Goal: Use online tool/utility: Utilize a website feature to perform a specific function

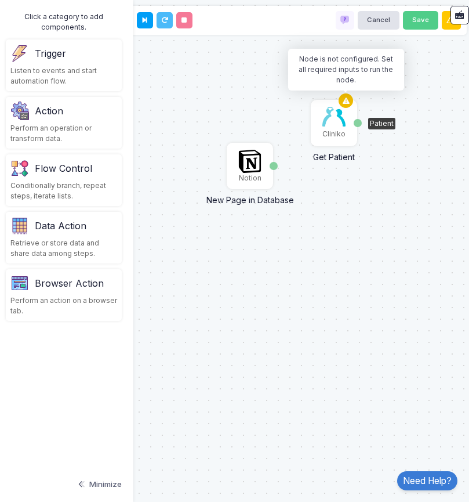
click at [342, 95] on icon at bounding box center [346, 101] width 14 height 16
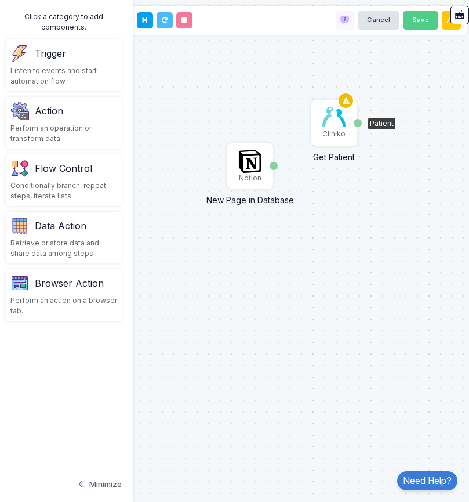
click at [346, 106] on icon at bounding box center [346, 101] width 14 height 16
click at [353, 101] on div "Cliniko" at bounding box center [334, 123] width 44 height 44
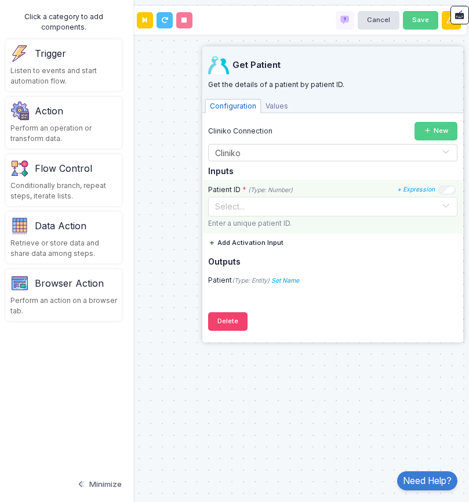
click at [279, 205] on input "text" at bounding box center [321, 205] width 213 height 13
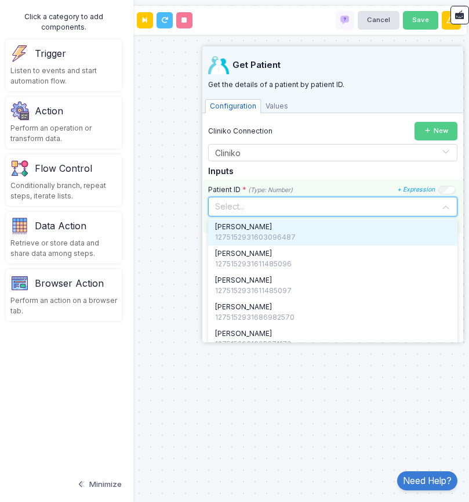
click at [279, 205] on input "text" at bounding box center [321, 205] width 213 height 13
click at [299, 171] on h5 "Inputs" at bounding box center [332, 171] width 249 height 10
click at [271, 209] on input "text" at bounding box center [321, 205] width 213 height 13
click at [253, 235] on div "1275152931603096487" at bounding box center [332, 237] width 235 height 10
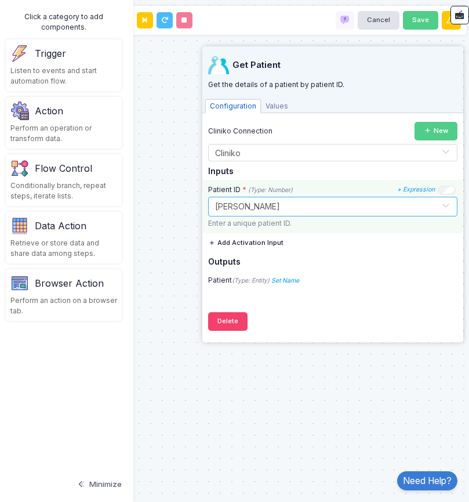
click at [291, 209] on input "text" at bounding box center [321, 205] width 213 height 13
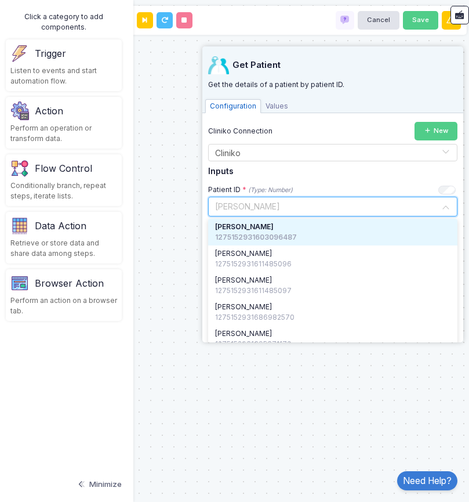
click at [316, 177] on div "Cliniko Connection New Select Connection × Cliniko × Inputs Patient ID * (Type:…" at bounding box center [332, 206] width 249 height 168
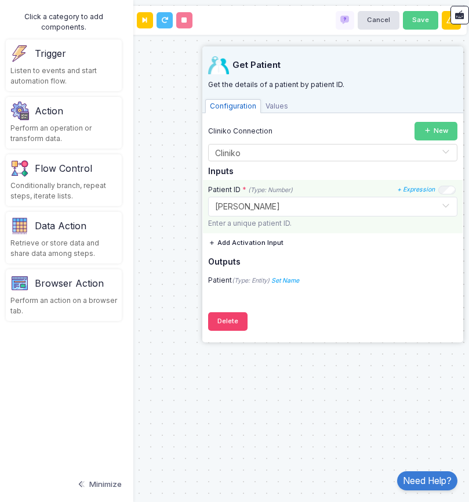
click at [264, 208] on input "text" at bounding box center [321, 205] width 213 height 13
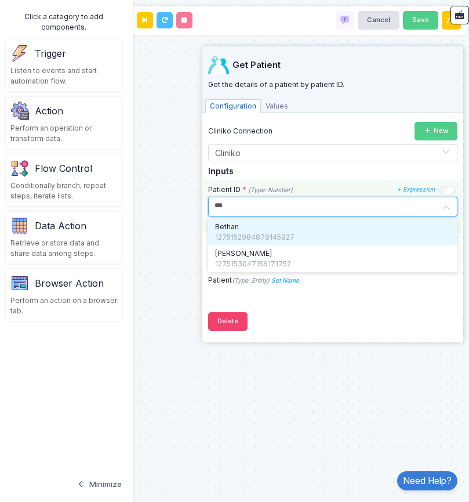
type input "****"
click at [238, 230] on span "Bethan" at bounding box center [227, 227] width 24 height 10
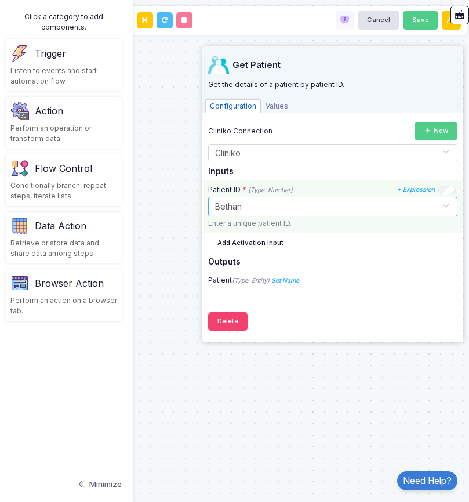
click at [272, 240] on button "Add Activation Input" at bounding box center [245, 242] width 75 height 19
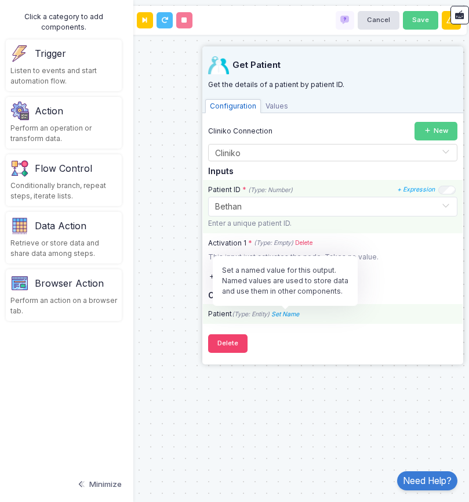
click at [292, 314] on icon "Set Name" at bounding box center [285, 314] width 28 height 8
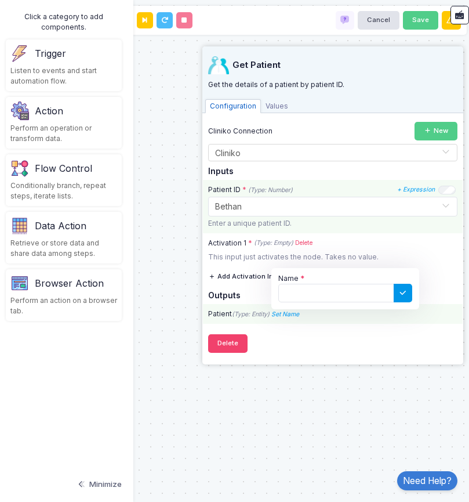
click at [403, 293] on icon at bounding box center [403, 293] width 10 height 10
click at [379, 318] on div "Patient (Type: Entity) Set Name Name" at bounding box center [333, 314] width 260 height 10
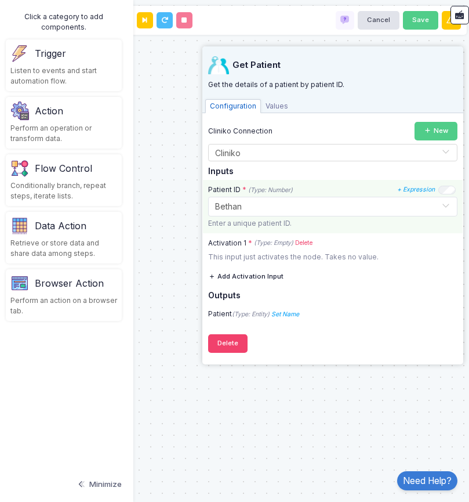
click at [182, 226] on div "Notion New Page in Database Page Cliniko Get Patient Activation 1 Patient" at bounding box center [234, 251] width 481 height 502
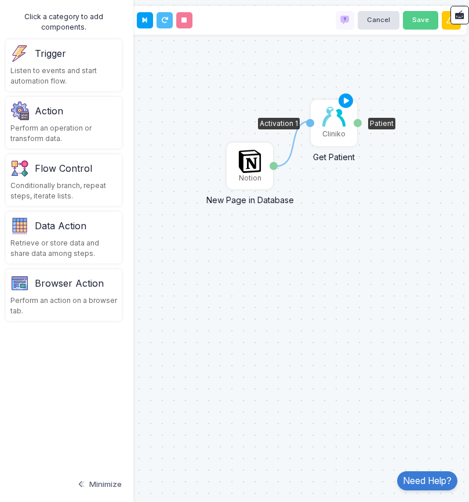
drag, startPoint x: 275, startPoint y: 166, endPoint x: 313, endPoint y: 121, distance: 59.3
click at [254, 162] on img at bounding box center [249, 161] width 23 height 23
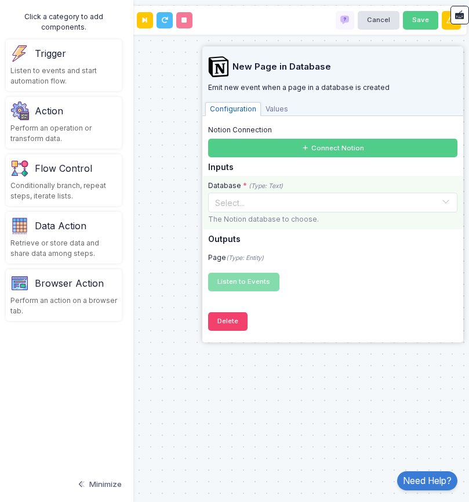
click at [271, 204] on input "text" at bounding box center [321, 201] width 213 height 13
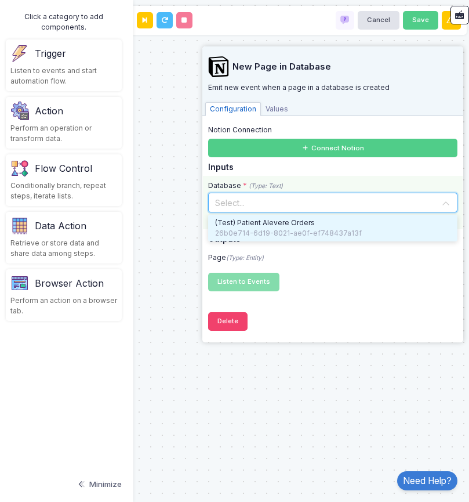
click at [262, 231] on div "26b0e714-6d19-8021-ae0f-ef748437a13f" at bounding box center [332, 233] width 235 height 10
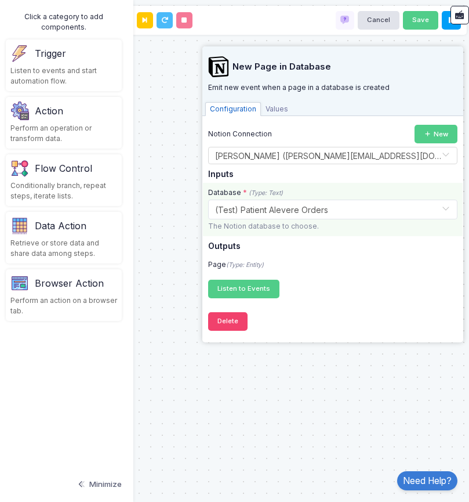
click at [272, 106] on span "Values" at bounding box center [277, 109] width 32 height 14
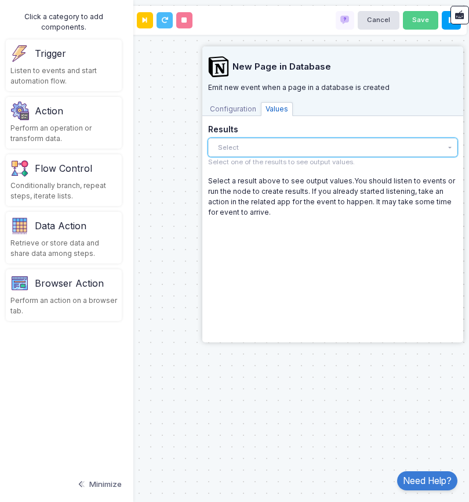
click at [225, 147] on button "Select" at bounding box center [332, 147] width 249 height 19
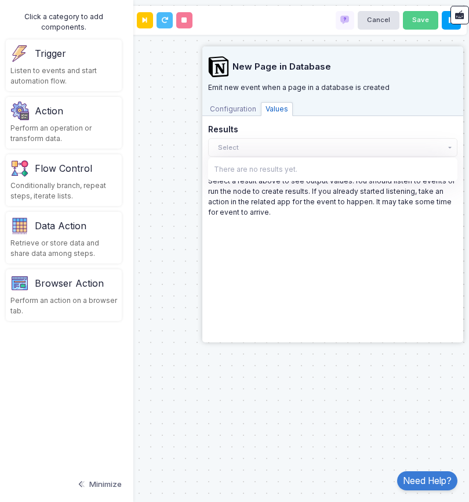
click at [233, 110] on span "Configuration" at bounding box center [233, 109] width 56 height 14
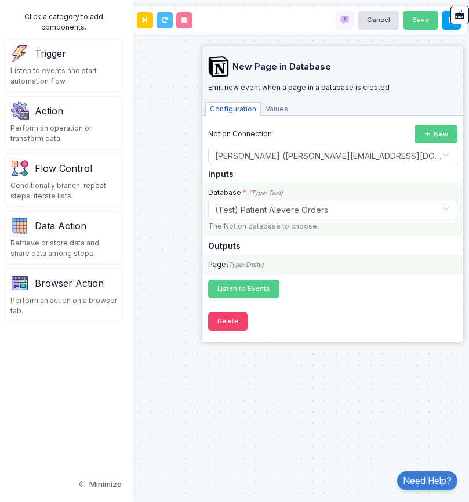
click at [222, 263] on div "Page (Type: Entity)" at bounding box center [333, 264] width 260 height 10
click at [259, 261] on icon "(Type: Entity)" at bounding box center [245, 265] width 38 height 8
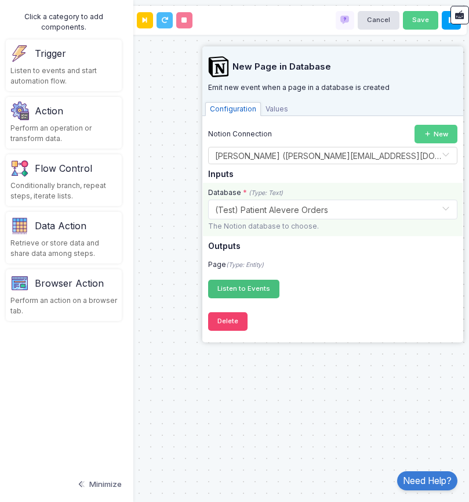
click at [249, 290] on span "Listen to Events" at bounding box center [243, 288] width 53 height 8
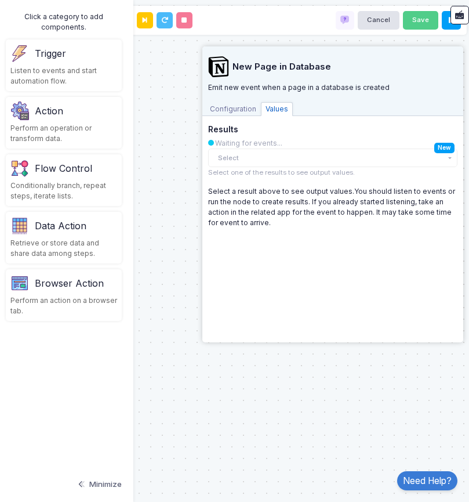
click at [339, 360] on div "1 New Notion New Page in Database Page Cliniko Get Patient Activation 1 Patient" at bounding box center [234, 251] width 481 height 502
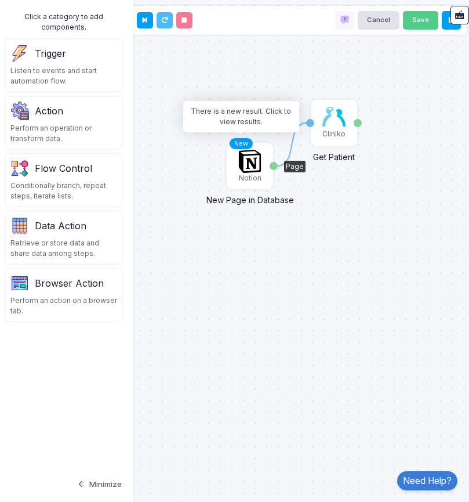
click at [246, 140] on div "New" at bounding box center [241, 143] width 23 height 11
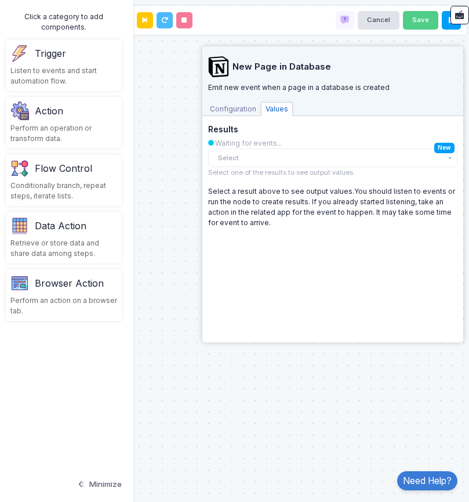
click at [183, 279] on div "1 New Notion New Page in Database Page Cliniko Get Patient Activation 1 Patient" at bounding box center [234, 251] width 481 height 502
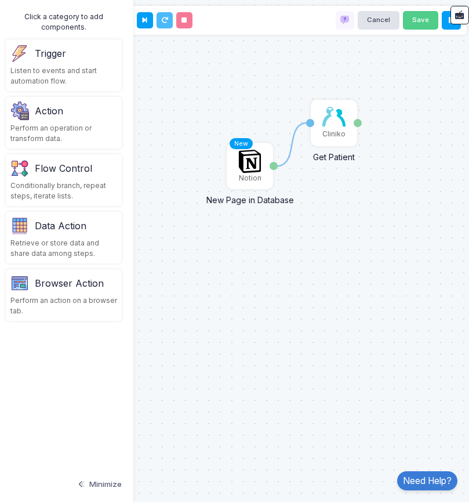
click at [300, 125] on icon at bounding box center [292, 144] width 37 height 43
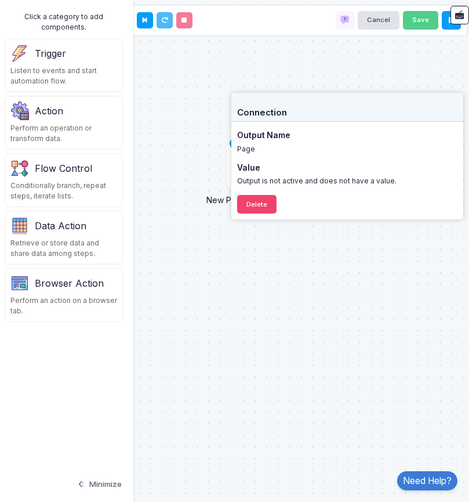
click at [259, 165] on h5 "Value" at bounding box center [248, 168] width 23 height 10
click at [264, 179] on div "Output is not active and does not have a value." at bounding box center [347, 181] width 220 height 10
click at [251, 138] on h5 "Output Name" at bounding box center [347, 135] width 220 height 10
click at [327, 57] on div "1 New Notion New Page in Database Page Cliniko Get Patient Activation 1 Patient" at bounding box center [234, 251] width 481 height 502
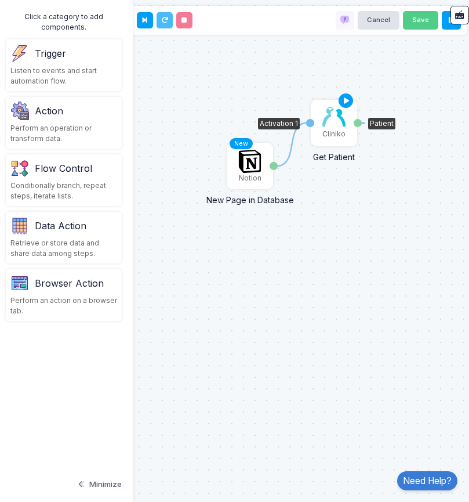
click at [358, 124] on div "Patient" at bounding box center [358, 123] width 8 height 8
click at [258, 168] on img at bounding box center [249, 161] width 23 height 23
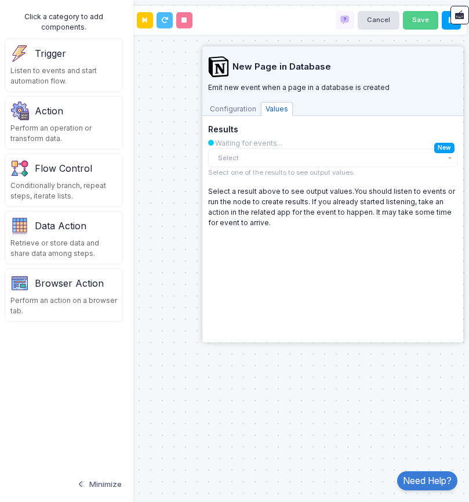
click at [154, 214] on div "1 New Notion New Page in Database Page Cliniko Get Patient Activation 1 Patient" at bounding box center [234, 251] width 481 height 502
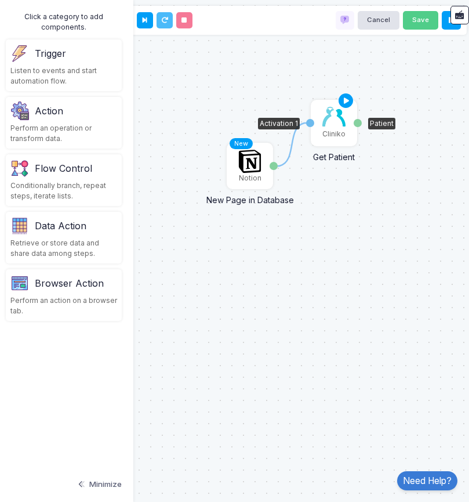
click at [311, 122] on div "Activation 1" at bounding box center [310, 123] width 8 height 8
click at [309, 120] on div "Activation 1" at bounding box center [310, 123] width 8 height 8
click at [295, 137] on icon at bounding box center [292, 144] width 37 height 43
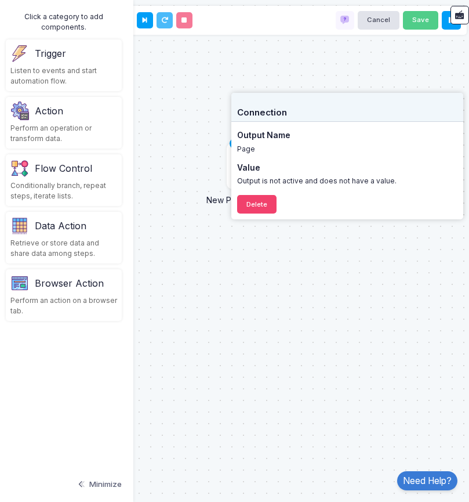
click at [276, 118] on div "Connection" at bounding box center [347, 107] width 232 height 29
click at [304, 60] on div "1 New Notion New Page in Database Page Cliniko Get Patient Activation 1 Patient" at bounding box center [234, 251] width 481 height 502
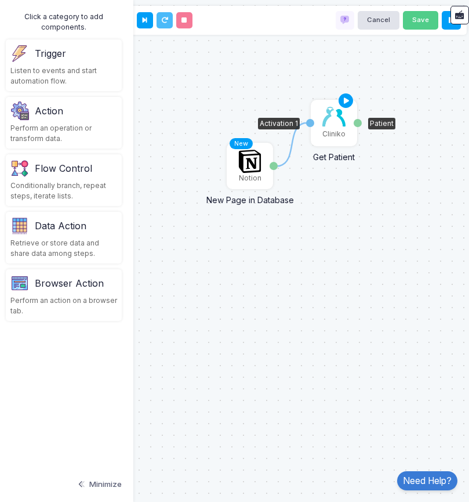
click at [330, 121] on img at bounding box center [333, 117] width 23 height 20
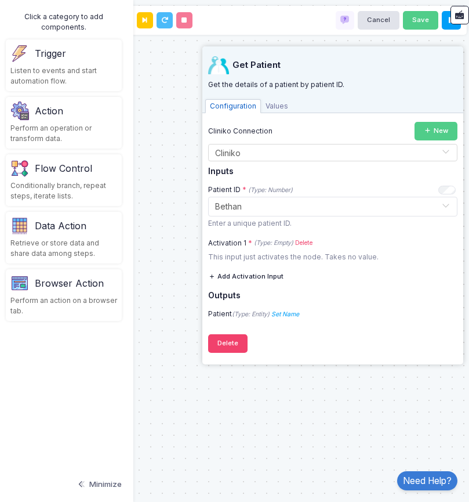
click at [228, 276] on button "Add Activation Input" at bounding box center [245, 276] width 75 height 19
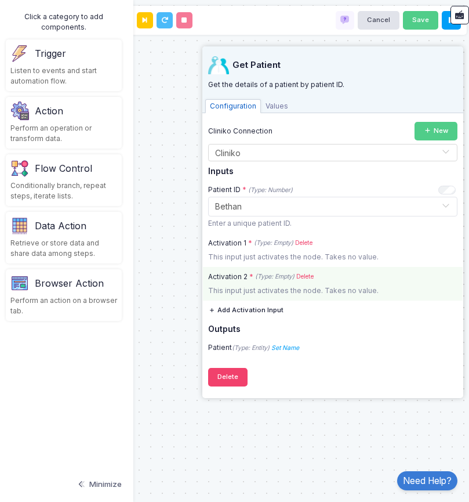
click at [274, 293] on div "This input just activates the node. Takes no value." at bounding box center [333, 290] width 260 height 10
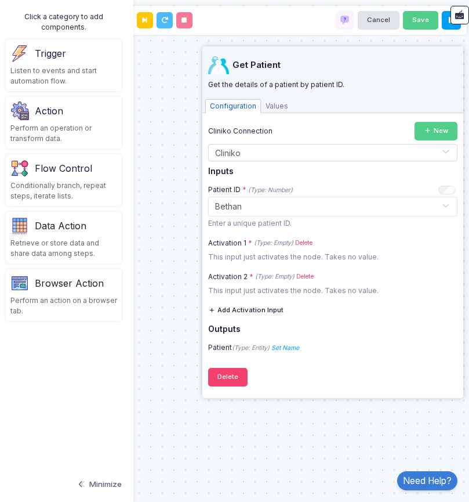
click at [307, 275] on link "Delete" at bounding box center [304, 276] width 17 height 9
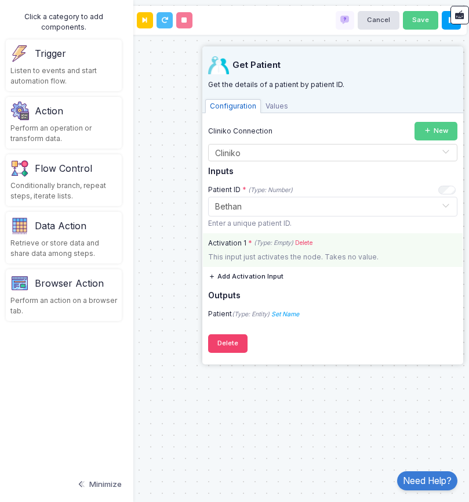
click at [265, 242] on icon "(Type: Empty)" at bounding box center [273, 242] width 39 height 9
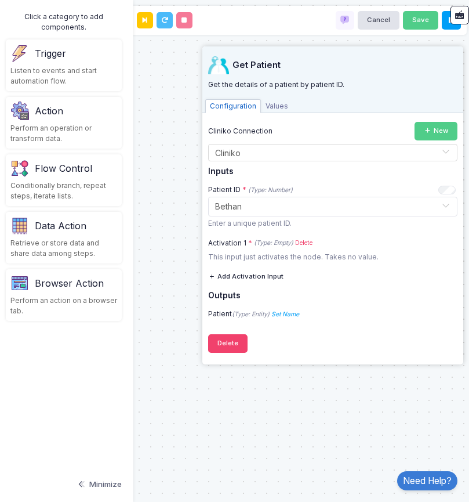
click at [314, 390] on div "1 New Notion New Page in Database Page Cliniko Get Patient Activation 1 Patient" at bounding box center [234, 251] width 481 height 502
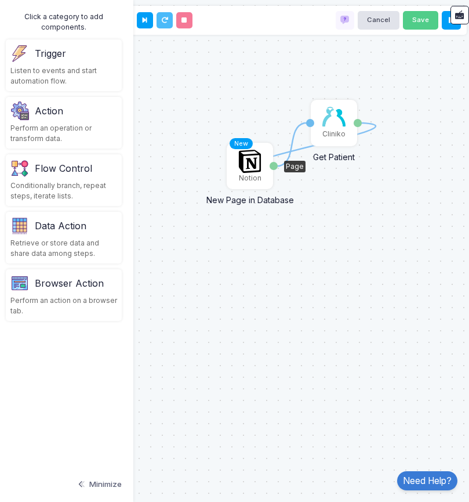
drag, startPoint x: 359, startPoint y: 126, endPoint x: 272, endPoint y: 168, distance: 96.5
drag, startPoint x: 359, startPoint y: 122, endPoint x: 402, endPoint y: 187, distance: 77.9
click at [243, 255] on div "1 New Notion New Page in Database Page Cliniko Get Patient Activation 1 Patient" at bounding box center [234, 251] width 481 height 502
click at [46, 115] on div "Action" at bounding box center [49, 111] width 28 height 14
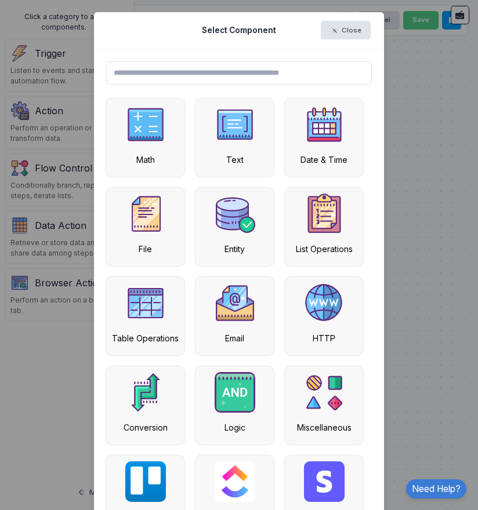
click at [421, 227] on ngb-modal-window "Select Component Close Math Text Date & Time File Entity List Operations Table …" at bounding box center [239, 255] width 478 height 510
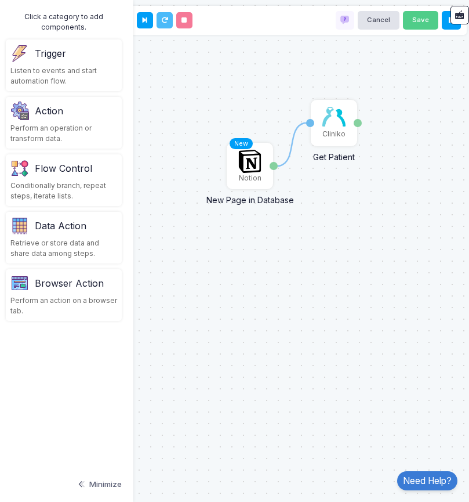
click at [50, 70] on div "Listen to events and start automation flow." at bounding box center [63, 76] width 107 height 21
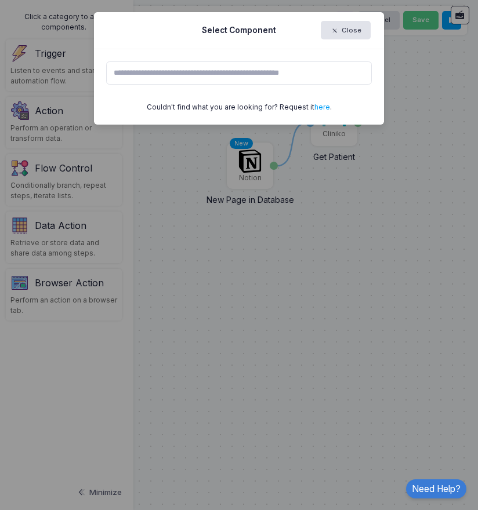
click at [125, 76] on input "text" at bounding box center [239, 72] width 266 height 23
type input "*******"
drag, startPoint x: 166, startPoint y: 70, endPoint x: 78, endPoint y: 70, distance: 87.6
click at [78, 70] on ngb-modal-window "Select Component Close ******* Couldn't find what you are looking for? Request …" at bounding box center [239, 255] width 478 height 510
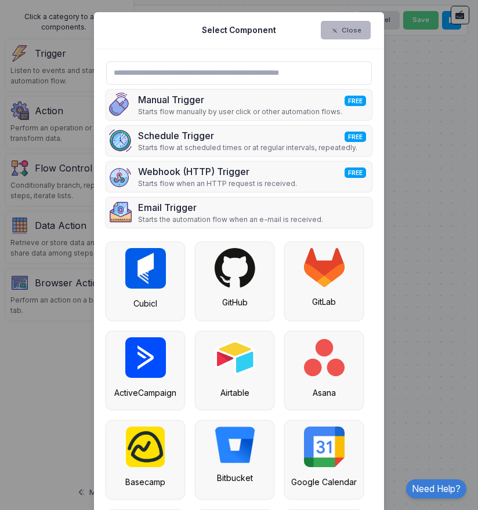
click at [357, 24] on button "Close" at bounding box center [346, 30] width 50 height 19
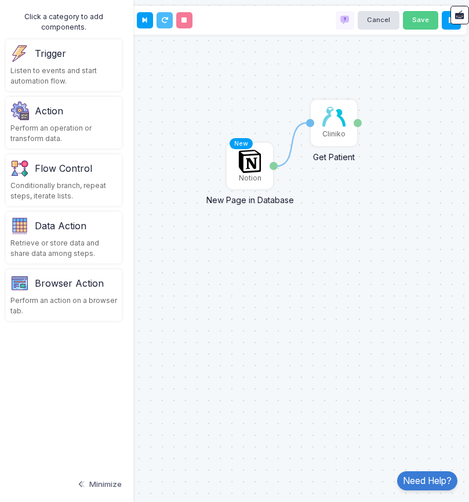
click at [39, 64] on div "Trigger Listen to events and start automation flow." at bounding box center [64, 65] width 116 height 52
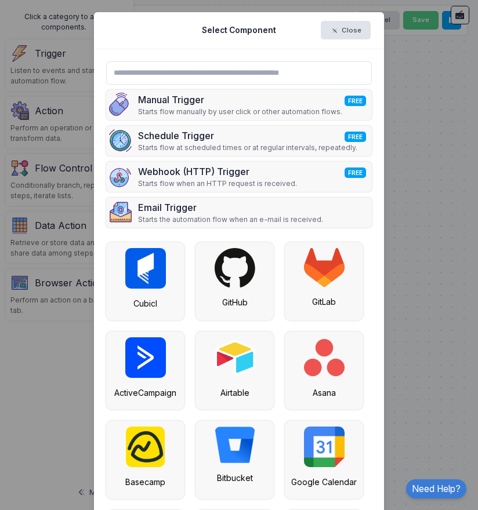
click at [174, 72] on input "text" at bounding box center [239, 72] width 266 height 23
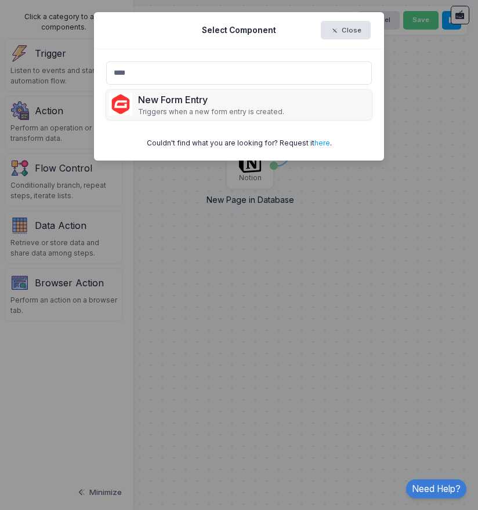
click at [140, 75] on input "****" at bounding box center [239, 72] width 266 height 23
type input "*"
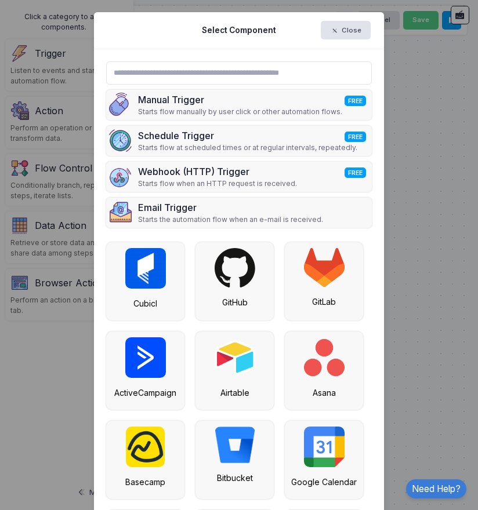
click at [186, 72] on input "text" at bounding box center [239, 72] width 266 height 23
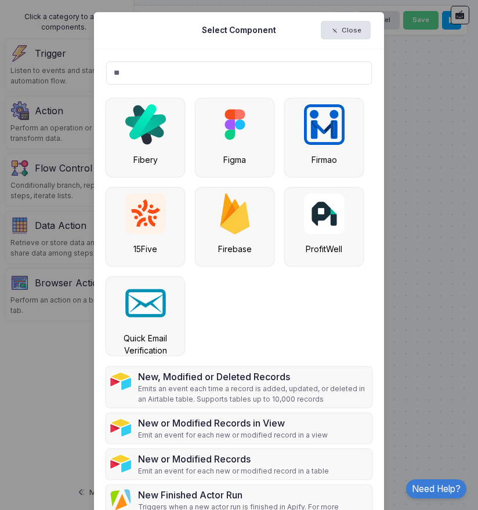
type input "*"
click at [397, 243] on ngb-modal-window "Select Component Close New, Modified or Deleted Records Emits an event each tim…" at bounding box center [239, 255] width 478 height 510
